Goal: Transaction & Acquisition: Purchase product/service

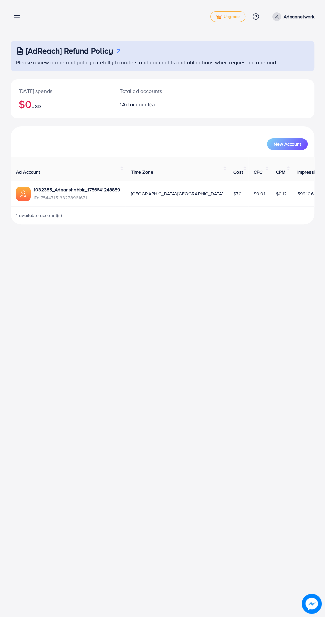
click at [16, 20] on icon at bounding box center [16, 17] width 7 height 7
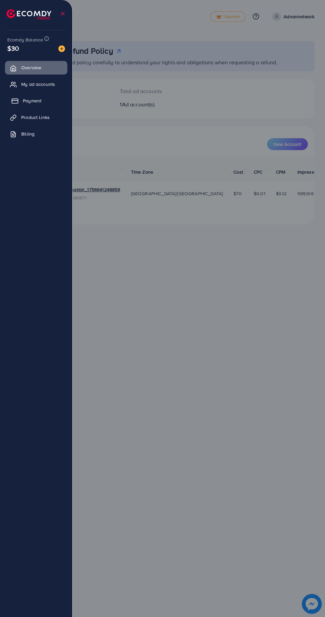
click at [20, 100] on link "Payment" at bounding box center [36, 100] width 62 height 13
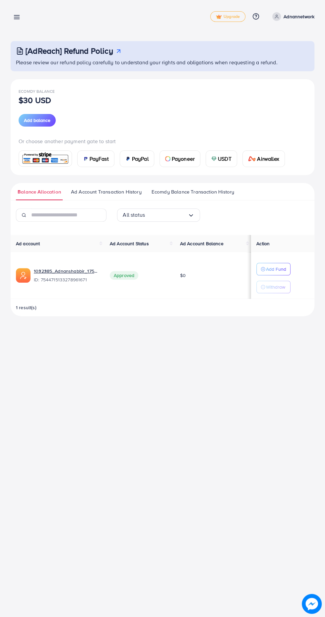
click at [100, 161] on span "PayFast" at bounding box center [99, 159] width 19 height 8
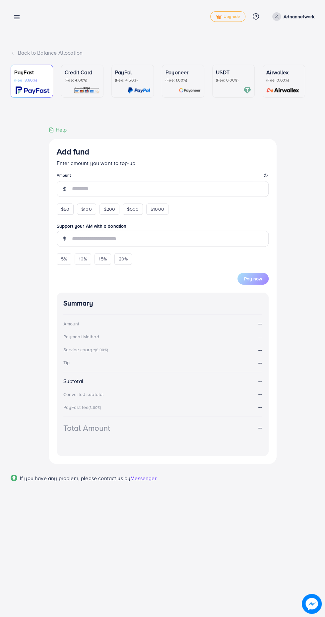
click at [19, 50] on div "Back to Balance Allocation" at bounding box center [163, 53] width 304 height 8
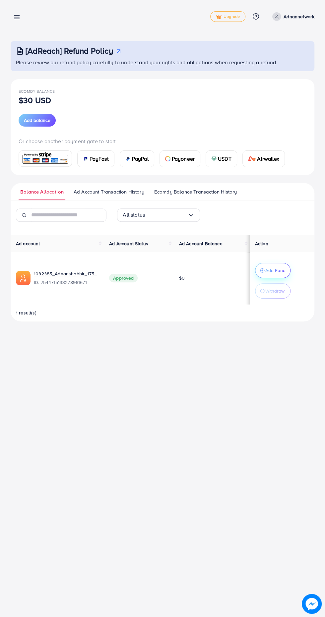
click at [271, 273] on p "Add Fund" at bounding box center [275, 271] width 20 height 8
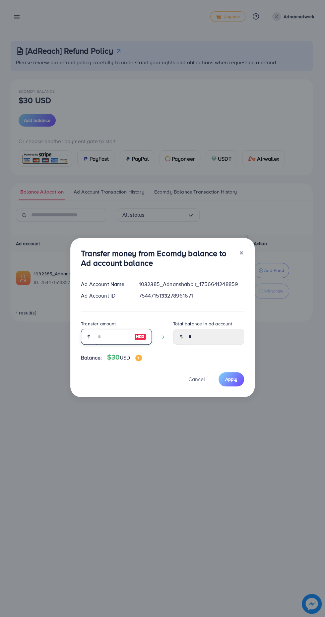
click at [113, 338] on input "number" at bounding box center [112, 337] width 33 height 16
click at [238, 432] on div "Transfer money from Ecomdy balance to Ad account balance Ad Account Name 103238…" at bounding box center [162, 308] width 325 height 617
